Goal: Information Seeking & Learning: Learn about a topic

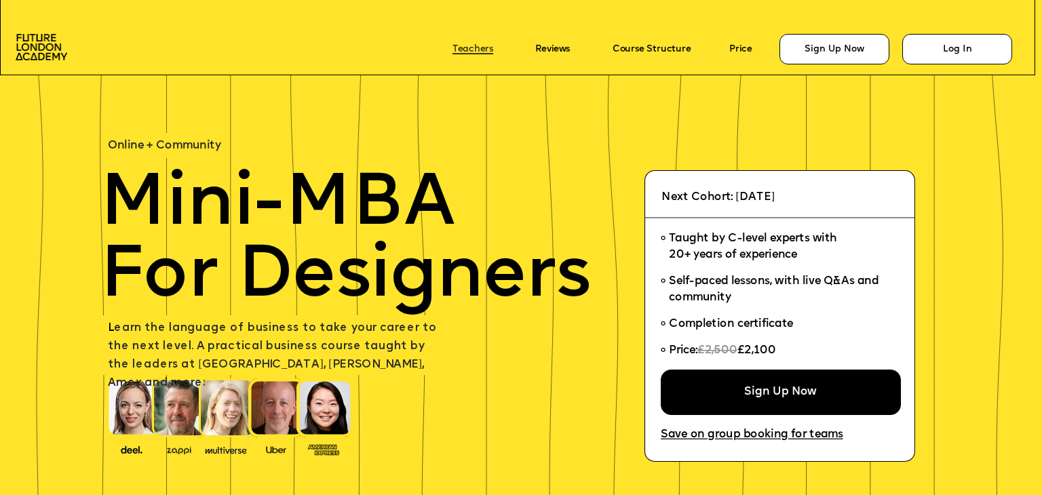
click at [470, 44] on link "Teachers" at bounding box center [473, 49] width 41 height 10
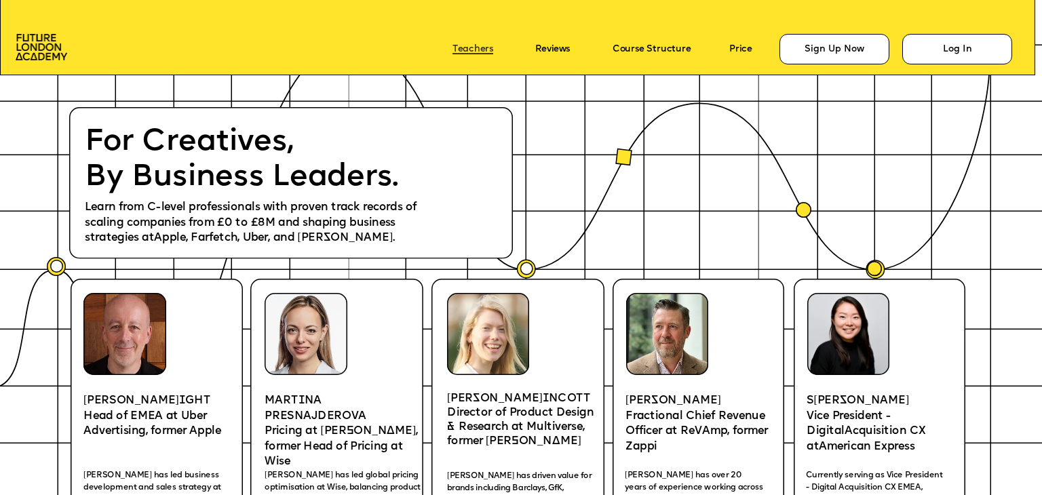
scroll to position [2122, 0]
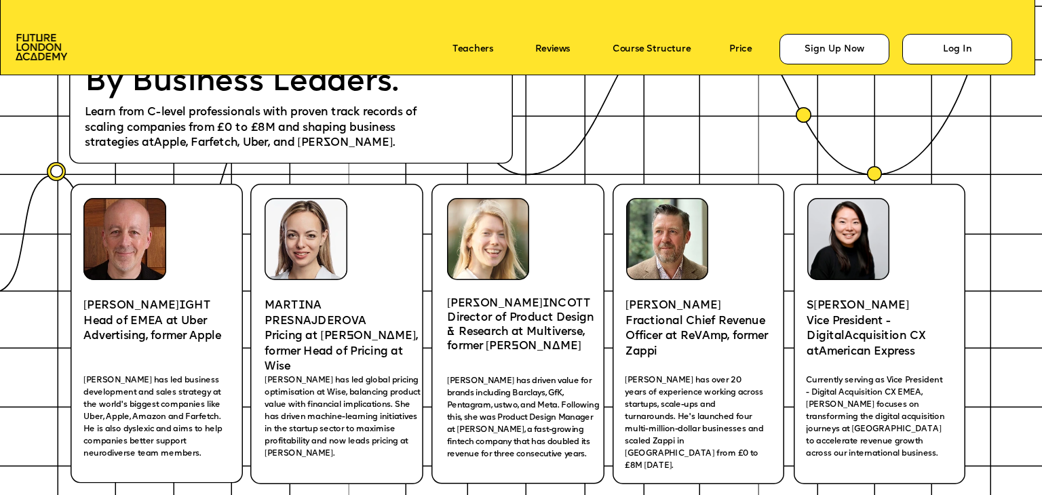
click at [141, 284] on icon at bounding box center [157, 334] width 173 height 301
click at [134, 259] on img at bounding box center [124, 239] width 83 height 83
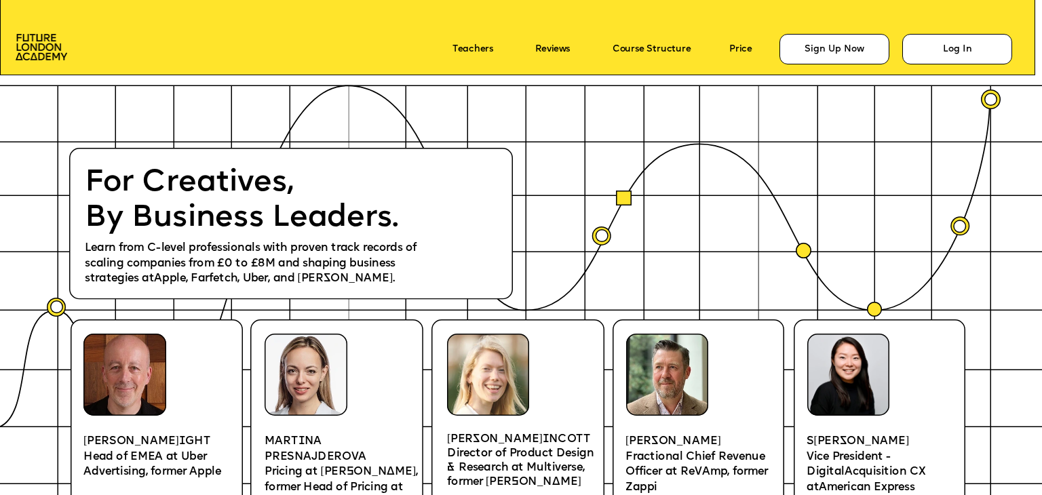
click at [155, 237] on icon at bounding box center [291, 224] width 444 height 152
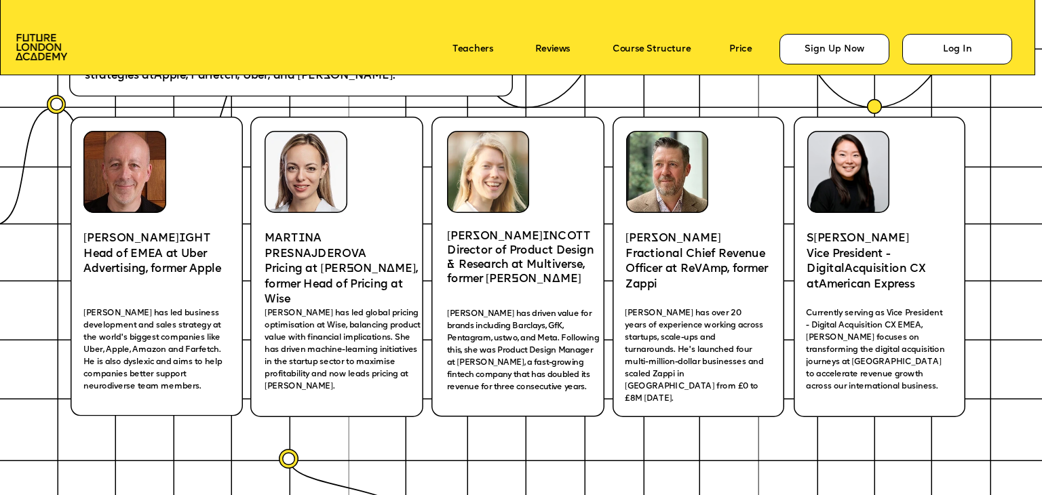
scroll to position [2190, 0]
click at [641, 243] on span "[PERSON_NAME]" at bounding box center [674, 239] width 96 height 12
click at [642, 185] on img at bounding box center [667, 171] width 83 height 83
click at [641, 241] on span "[PERSON_NAME]" at bounding box center [674, 239] width 96 height 12
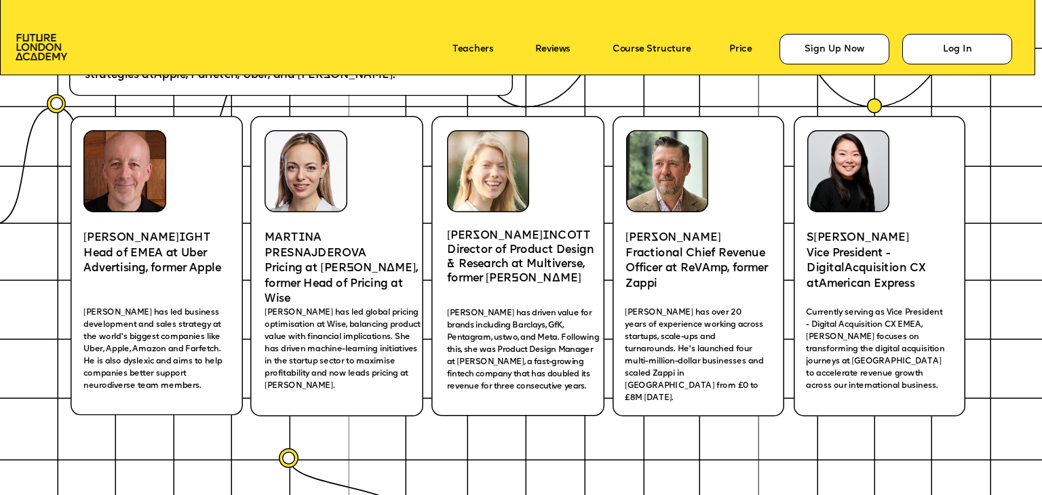
click at [661, 236] on span "[PERSON_NAME]" at bounding box center [674, 239] width 96 height 12
click at [642, 237] on span "[PERSON_NAME]" at bounding box center [674, 239] width 96 height 12
drag, startPoint x: 625, startPoint y: 237, endPoint x: 661, endPoint y: 237, distance: 36.0
click at [661, 237] on span "[PERSON_NAME]" at bounding box center [674, 239] width 96 height 12
drag, startPoint x: 714, startPoint y: 280, endPoint x: 711, endPoint y: 288, distance: 8.6
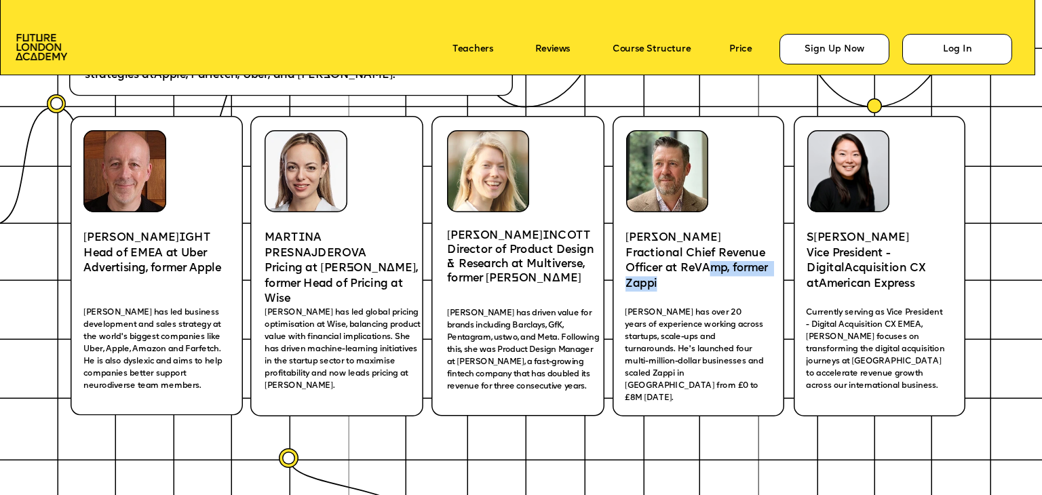
click at [714, 281] on p "Fractional Chief Revenue Officer at ReV A mp, former Zappi" at bounding box center [699, 269] width 147 height 46
click at [696, 303] on icon at bounding box center [699, 266] width 172 height 301
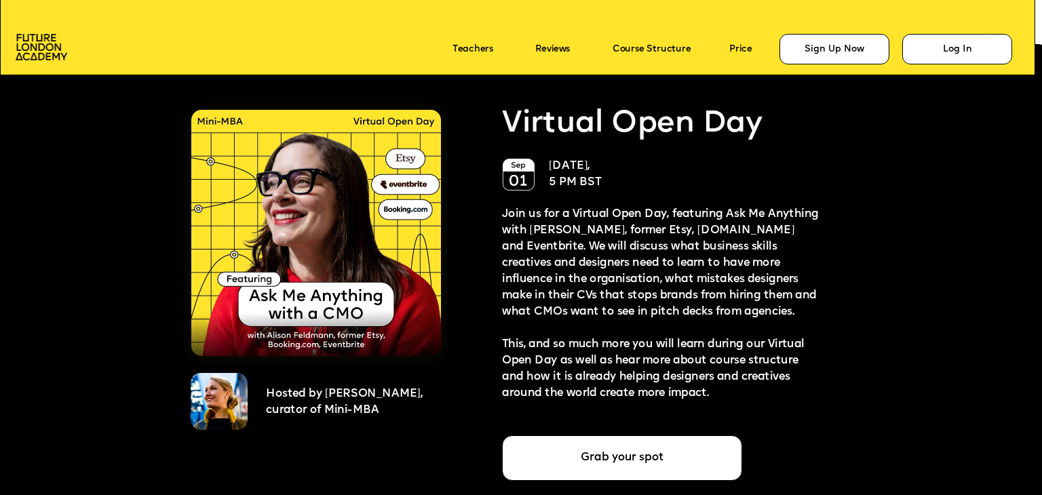
scroll to position [2597, 0]
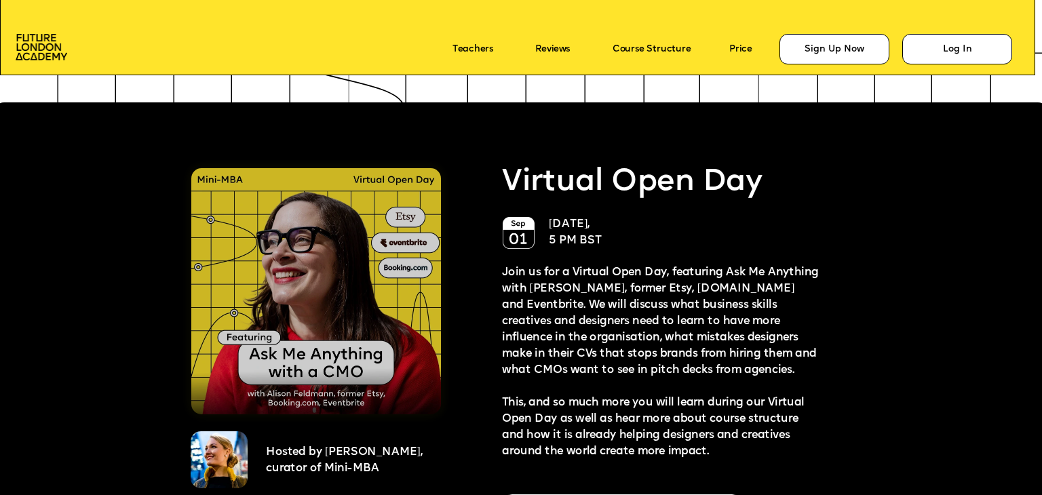
click at [328, 279] on img at bounding box center [316, 291] width 250 height 246
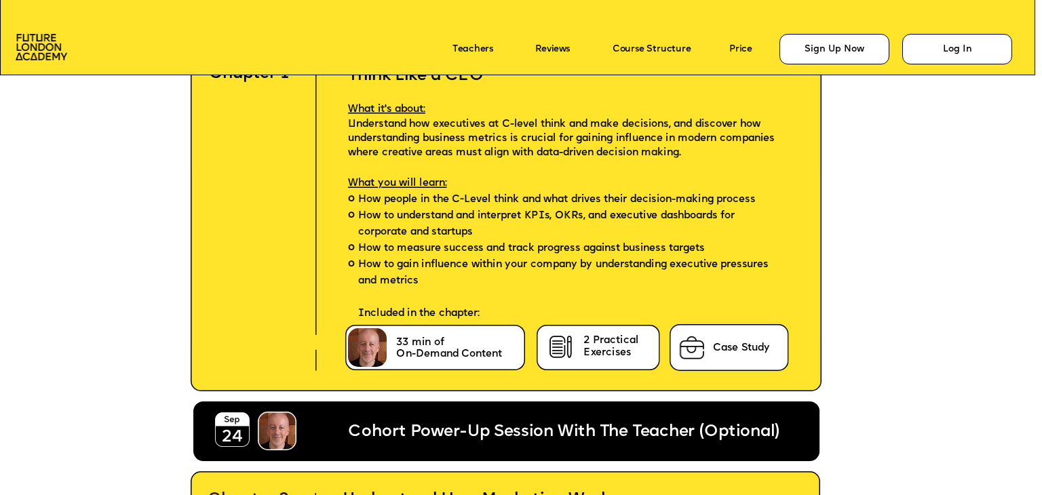
scroll to position [3208, 0]
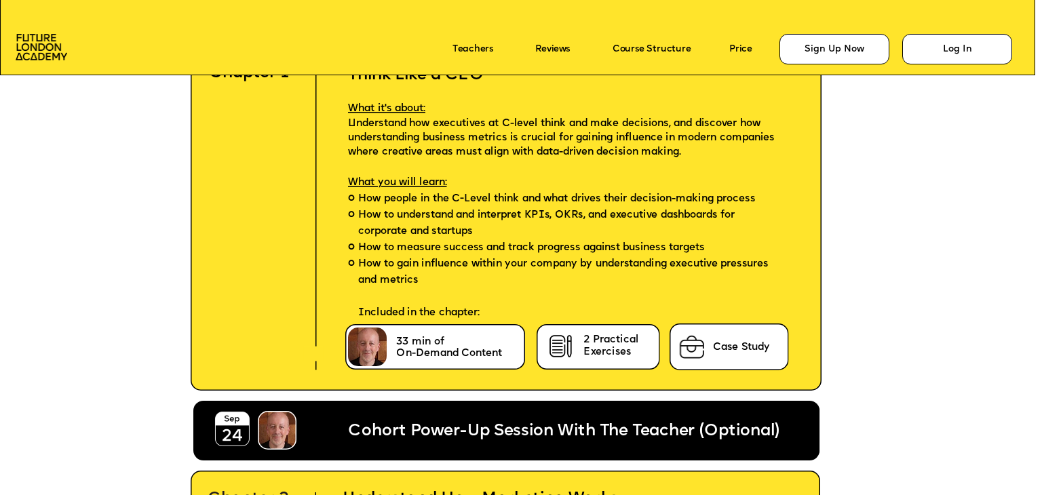
click at [390, 364] on icon at bounding box center [435, 347] width 181 height 46
click at [446, 352] on span "On-Demand Content" at bounding box center [449, 354] width 106 height 12
click at [328, 341] on icon at bounding box center [506, 218] width 631 height 346
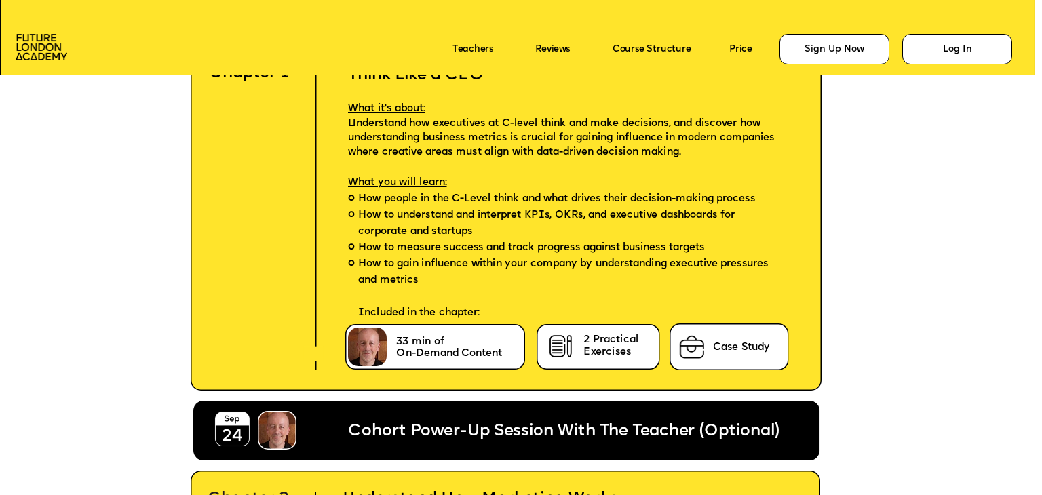
click at [328, 336] on icon at bounding box center [506, 218] width 631 height 346
